Goal: Transaction & Acquisition: Purchase product/service

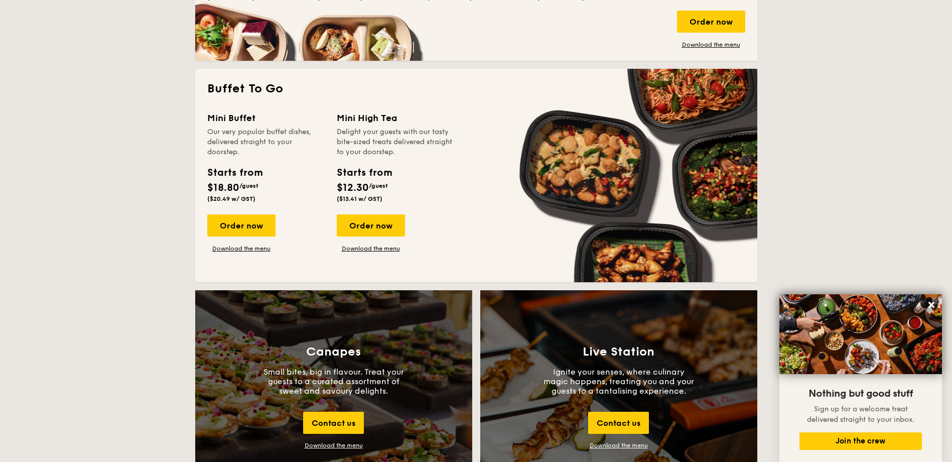
scroll to position [652, 0]
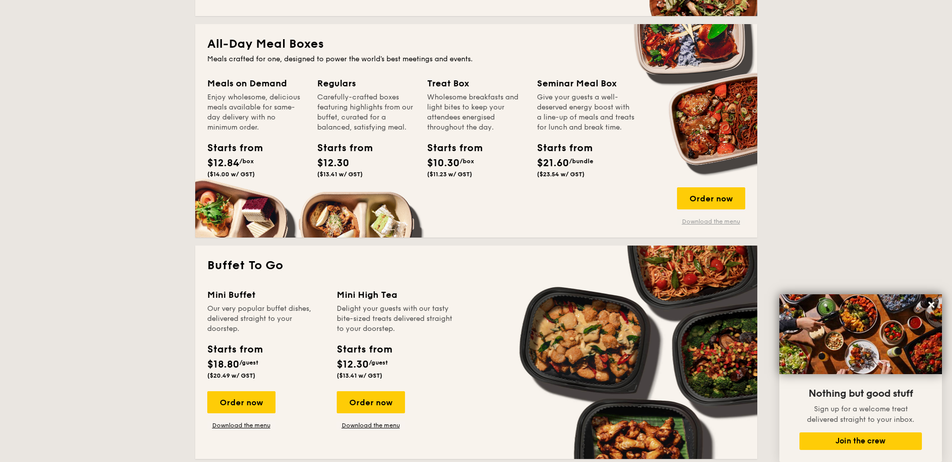
click at [711, 223] on link "Download the menu" at bounding box center [711, 221] width 68 height 8
click at [232, 427] on link "Download the menu" at bounding box center [241, 425] width 68 height 8
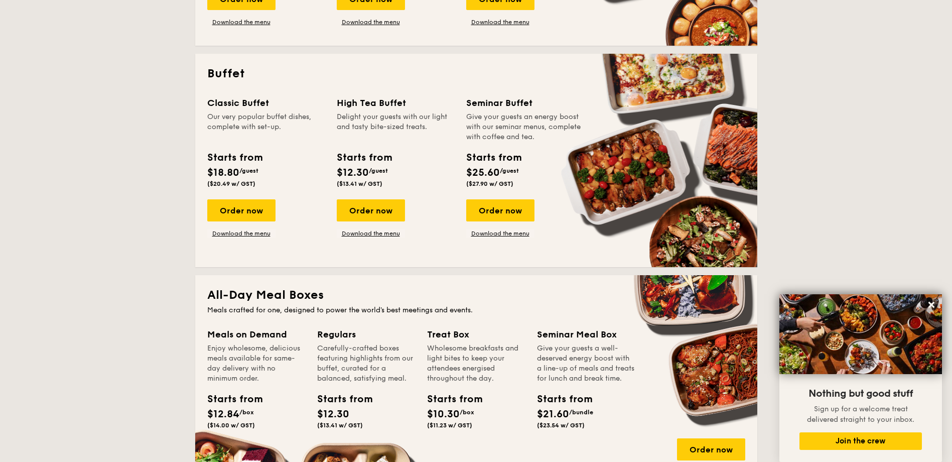
scroll to position [452, 0]
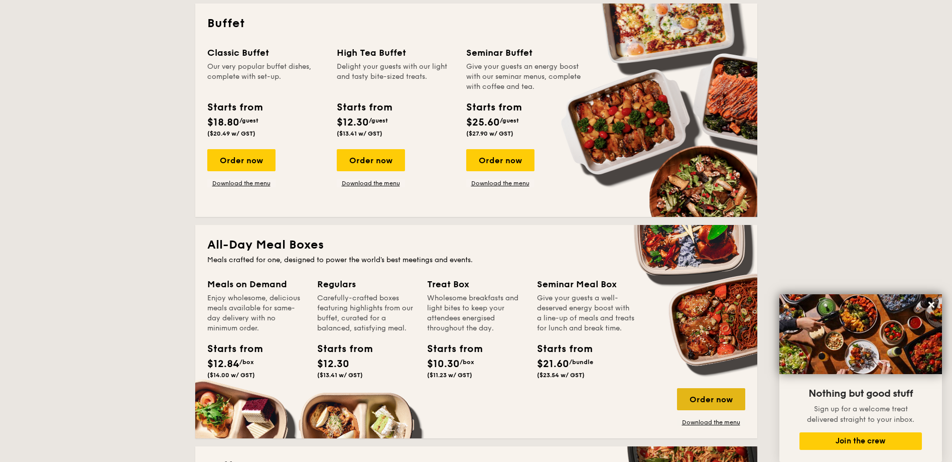
click at [717, 397] on div "Order now" at bounding box center [711, 399] width 68 height 22
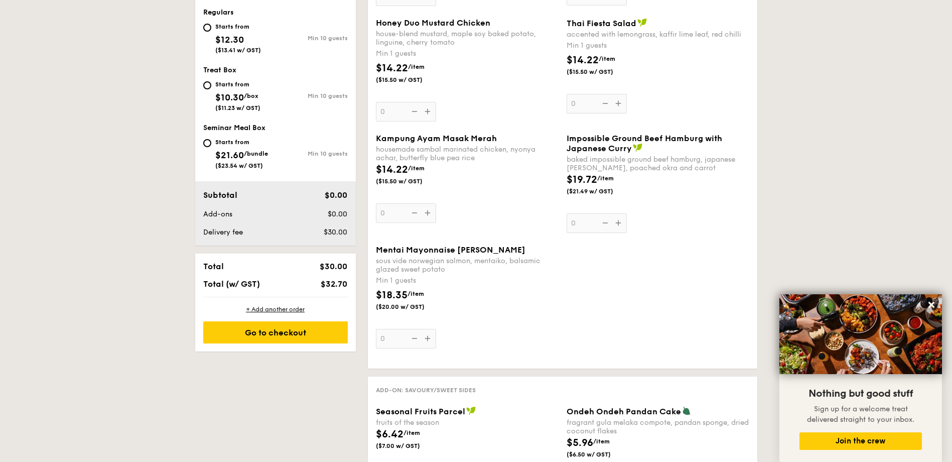
scroll to position [452, 0]
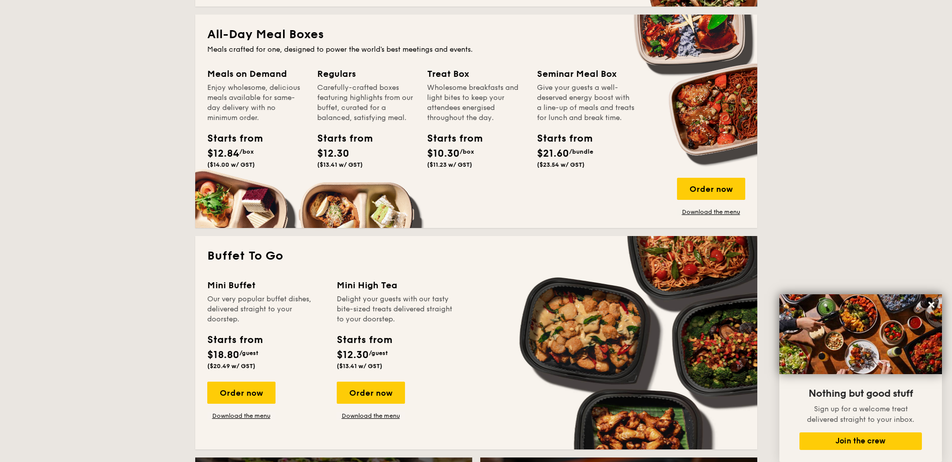
scroll to position [620, 0]
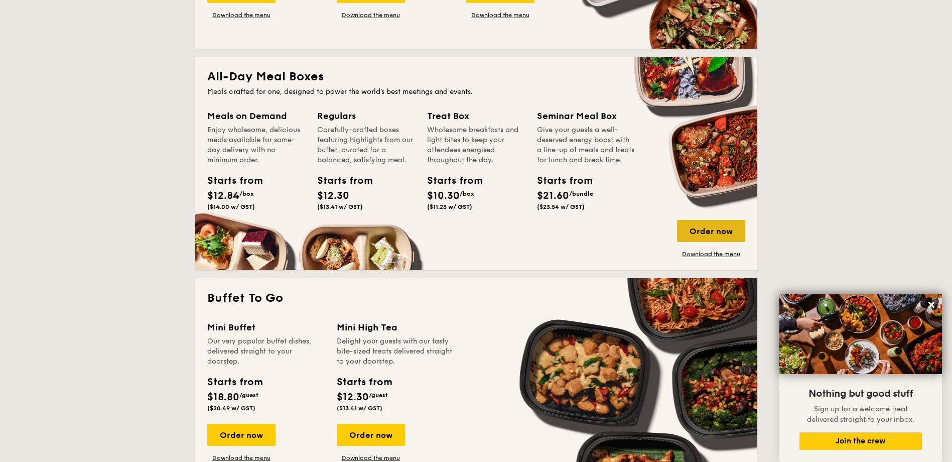
click at [728, 231] on div "Order now" at bounding box center [711, 231] width 68 height 22
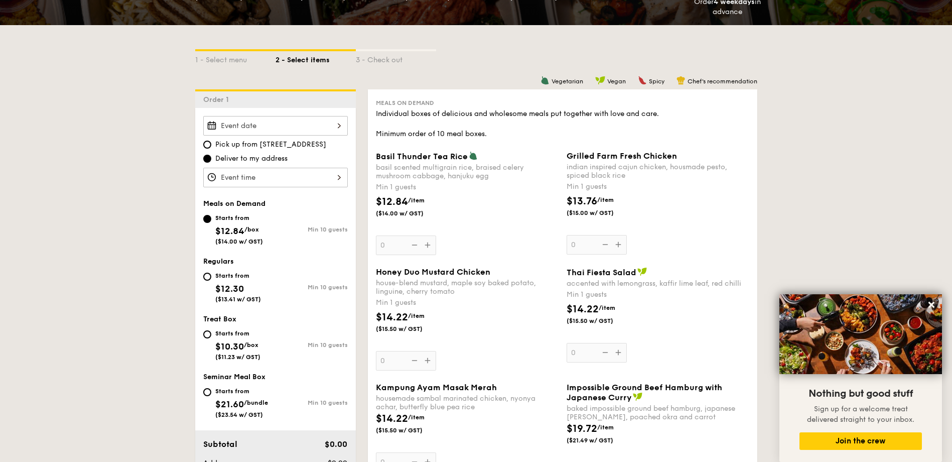
scroll to position [201, 0]
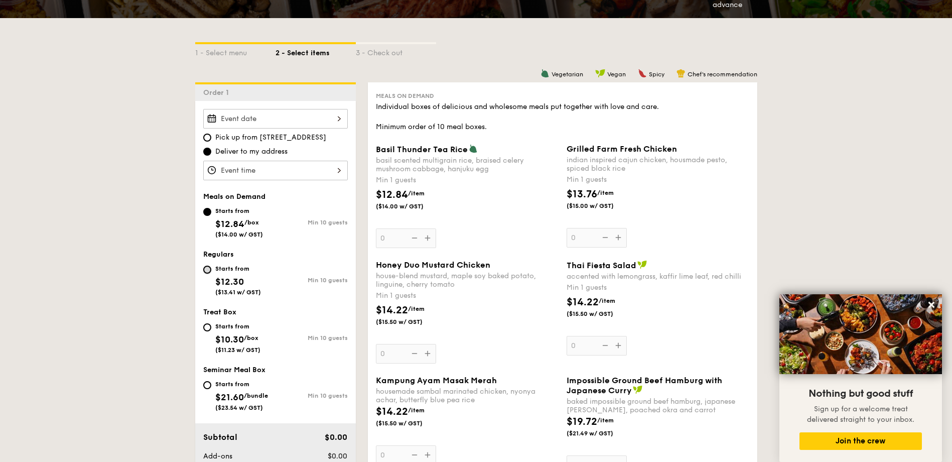
click at [206, 272] on input "Starts from $12.30 ($13.41 w/ GST) Min 10 guests" at bounding box center [207, 269] width 8 height 8
radio input "true"
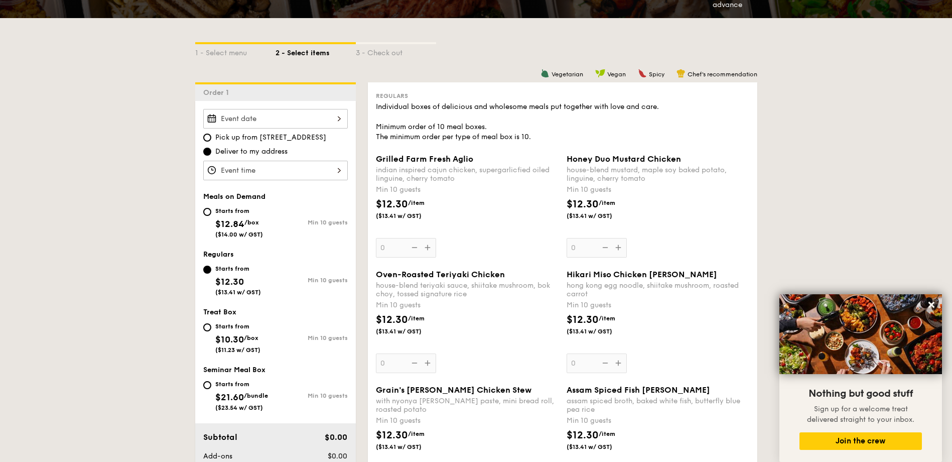
click at [207, 218] on div "Starts from $12.84 /box ($14.00 w/ GST)" at bounding box center [239, 221] width 72 height 33
click at [207, 216] on input "Starts from $12.84 /box ($14.00 w/ GST) Min 10 guests" at bounding box center [207, 212] width 8 height 8
radio input "true"
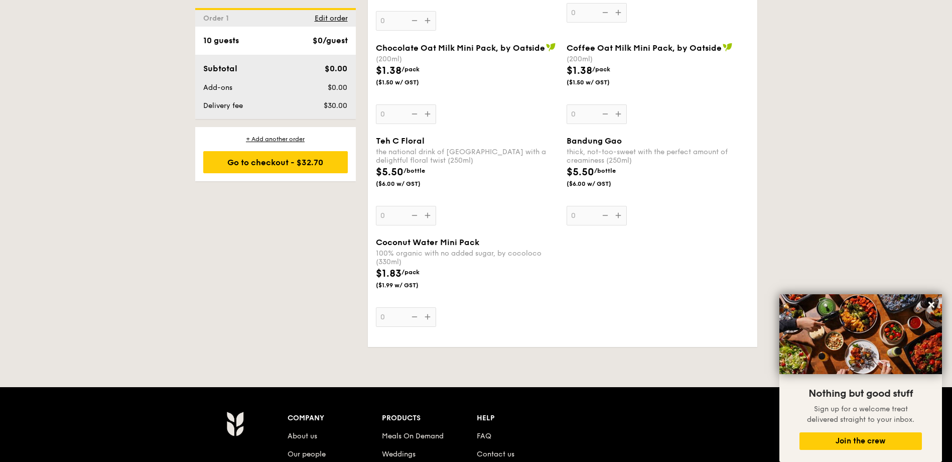
scroll to position [1505, 0]
